Goal: Information Seeking & Learning: Learn about a topic

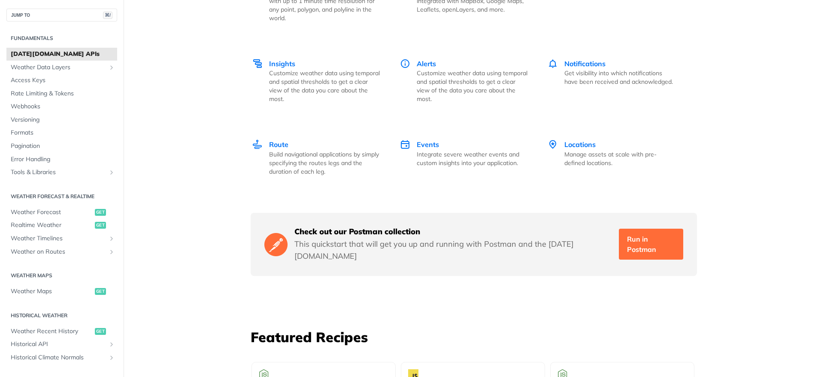
scroll to position [1088, 0]
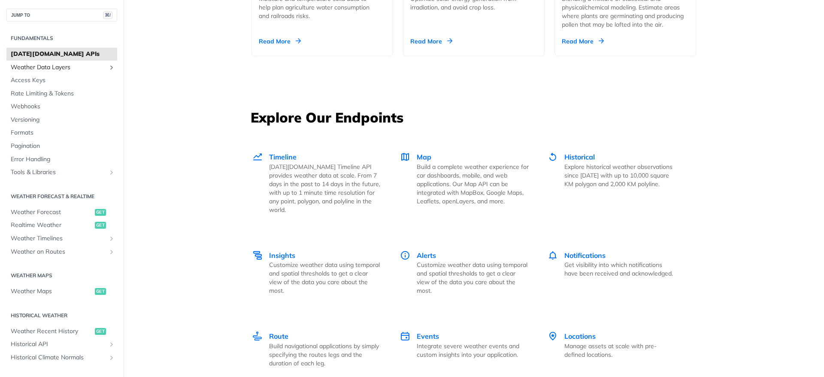
click at [100, 68] on link "Weather Data Layers" at bounding box center [61, 67] width 111 height 13
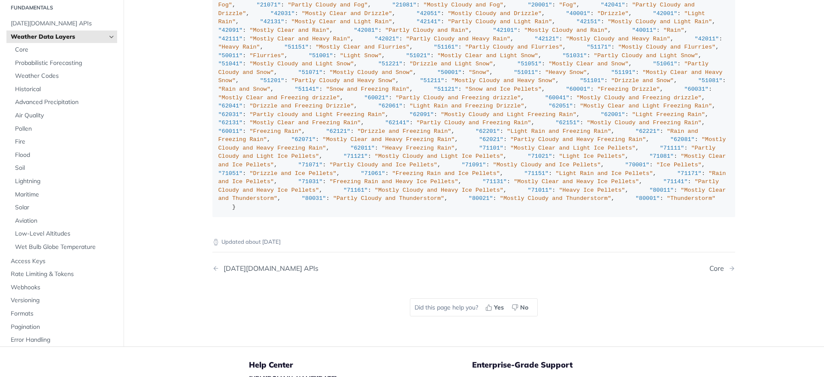
scroll to position [838, 0]
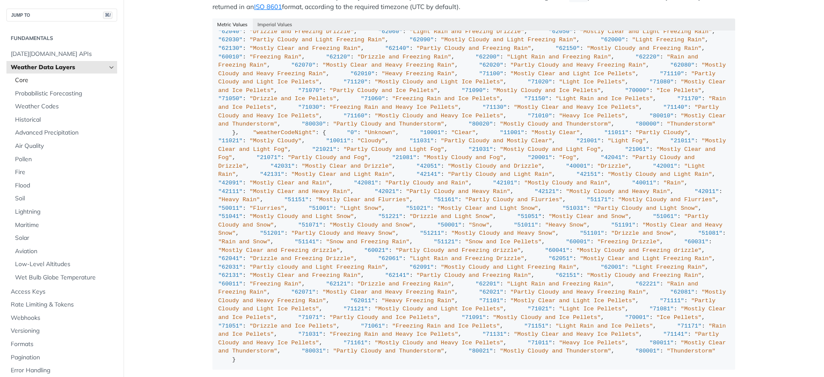
click at [38, 86] on link "Core" at bounding box center [64, 80] width 106 height 13
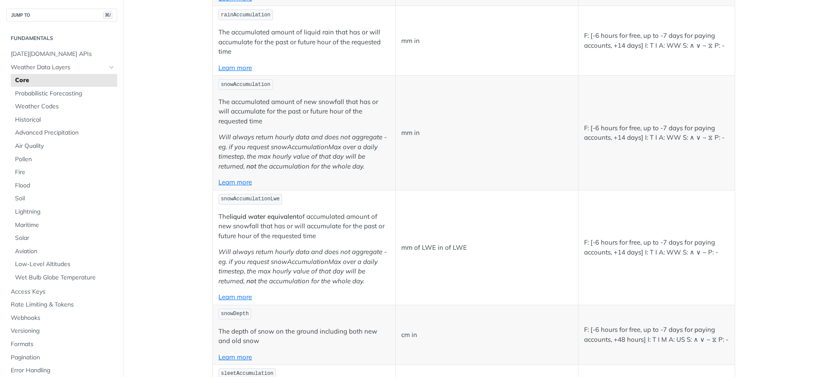
scroll to position [1622, 0]
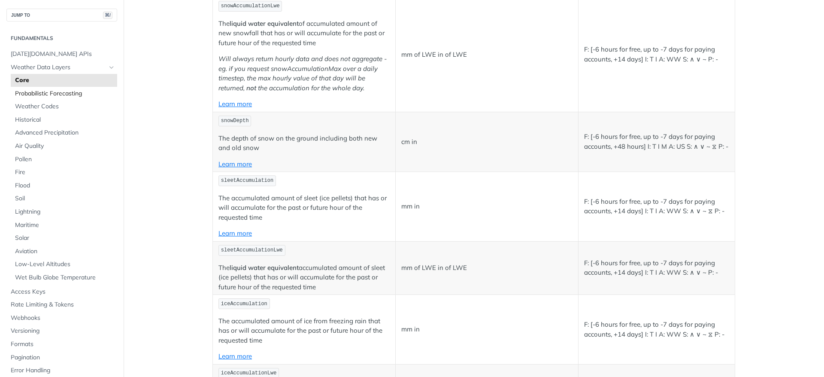
click at [30, 98] on link "Probabilistic Forecasting" at bounding box center [64, 93] width 106 height 13
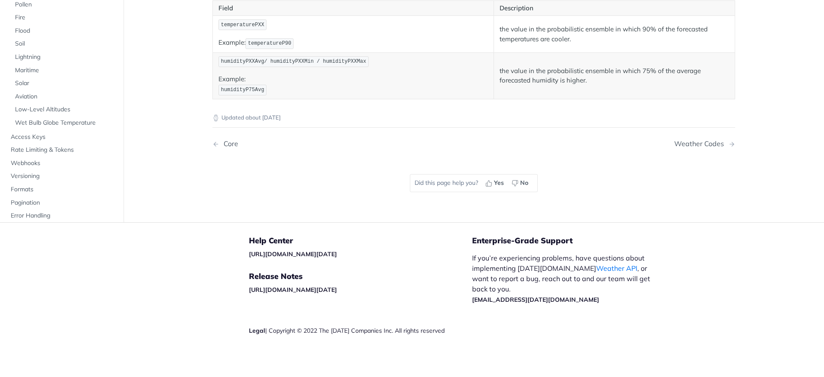
scroll to position [378, 0]
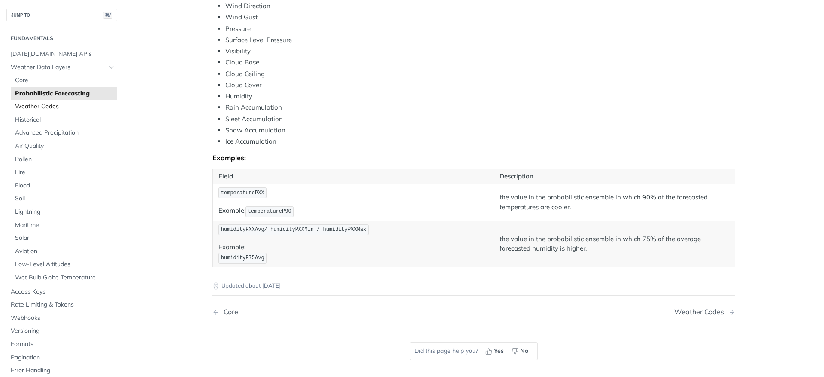
click at [82, 109] on span "Weather Codes" at bounding box center [65, 106] width 100 height 9
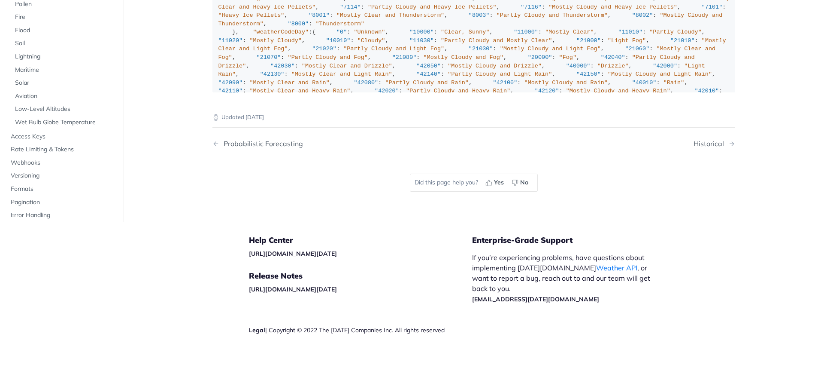
scroll to position [6392, 0]
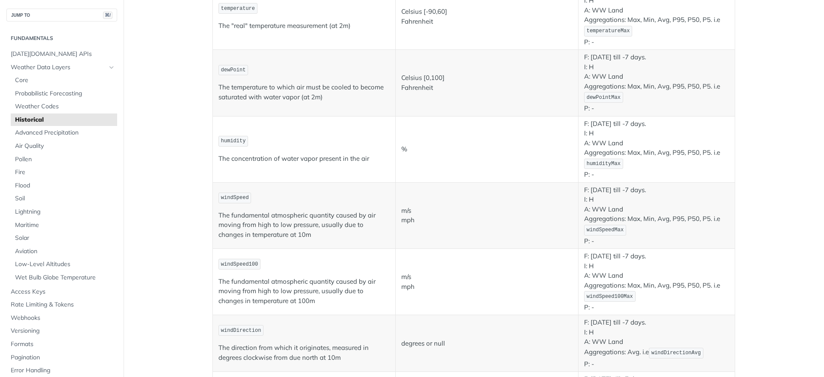
scroll to position [211, 0]
